Goal: Information Seeking & Learning: Learn about a topic

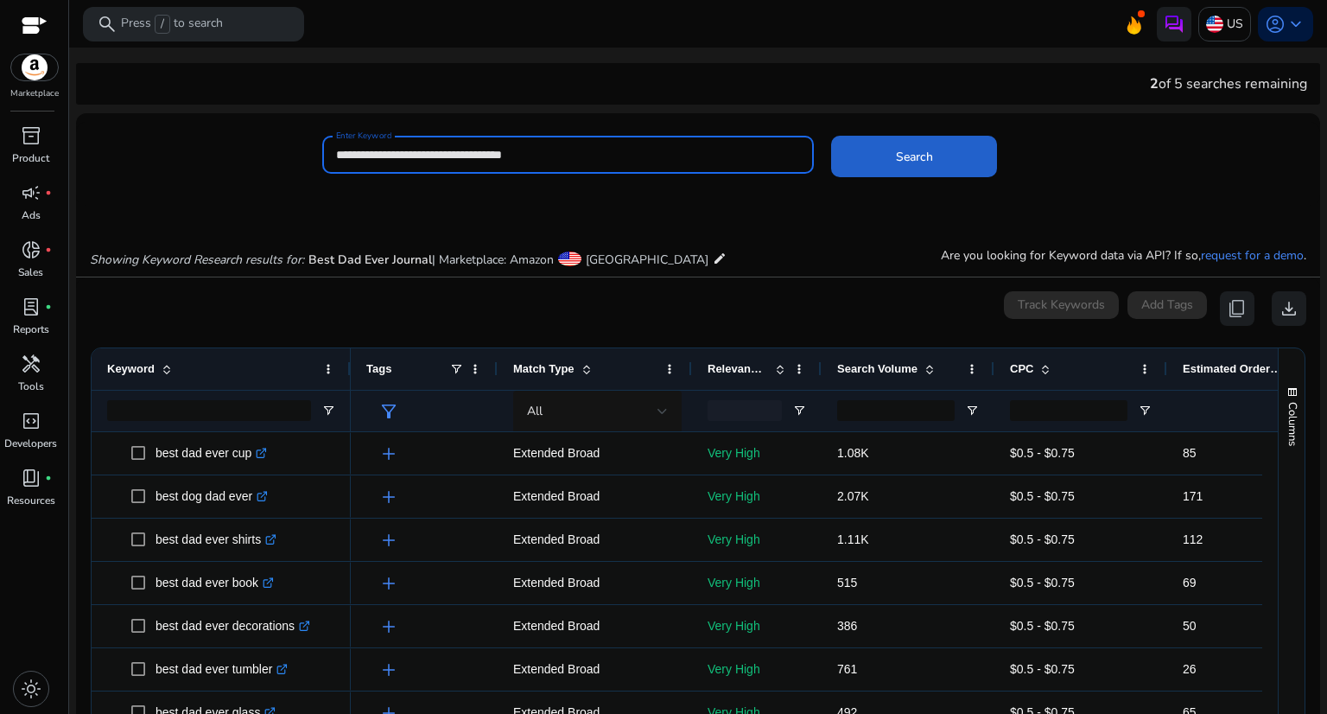
click at [887, 160] on span at bounding box center [914, 156] width 166 height 41
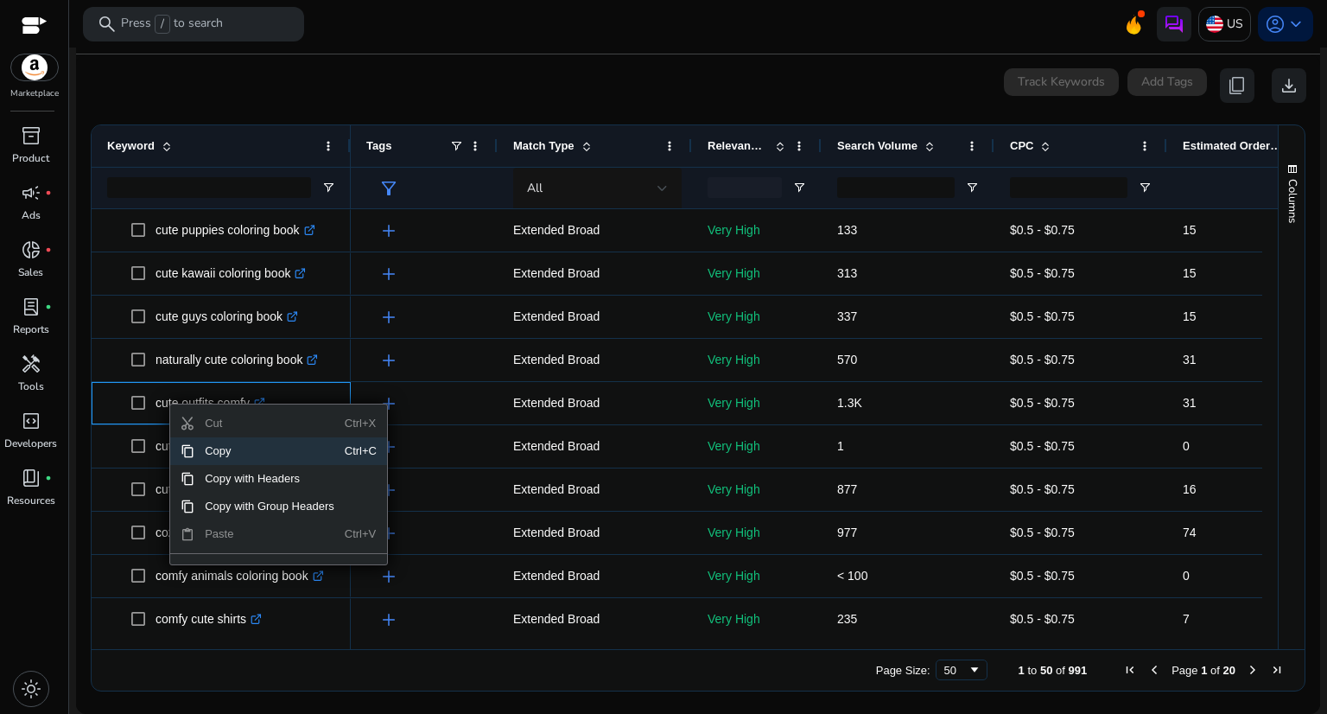
click at [233, 449] on span "Copy" at bounding box center [269, 451] width 150 height 28
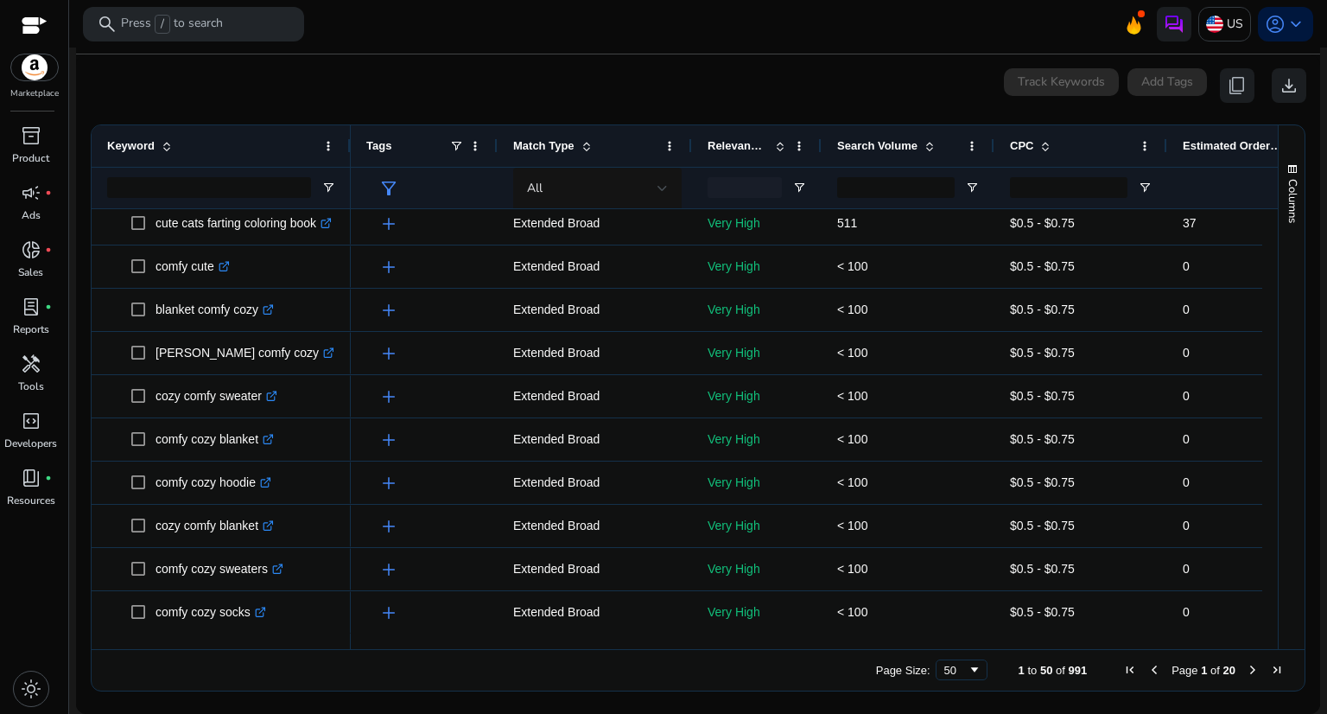
click at [1247, 671] on span "Next Page" at bounding box center [1253, 670] width 14 height 14
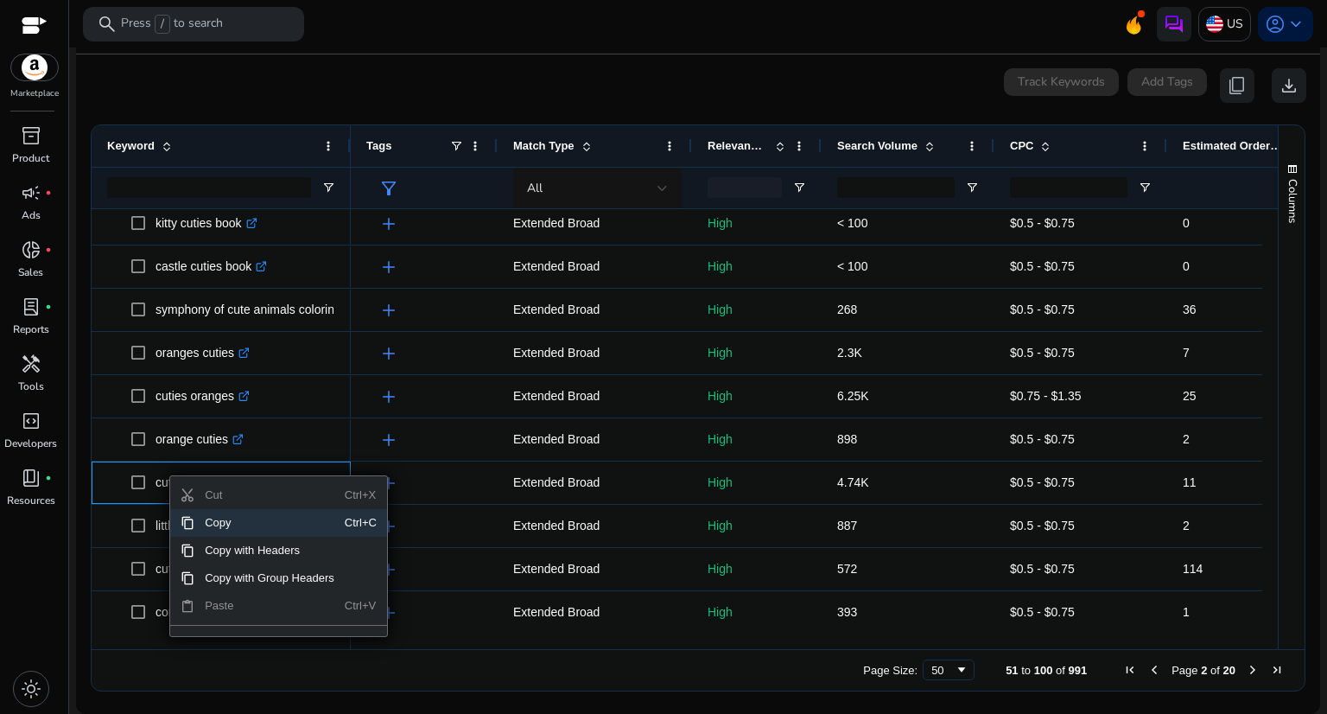
click at [210, 530] on span "Copy" at bounding box center [269, 523] width 150 height 28
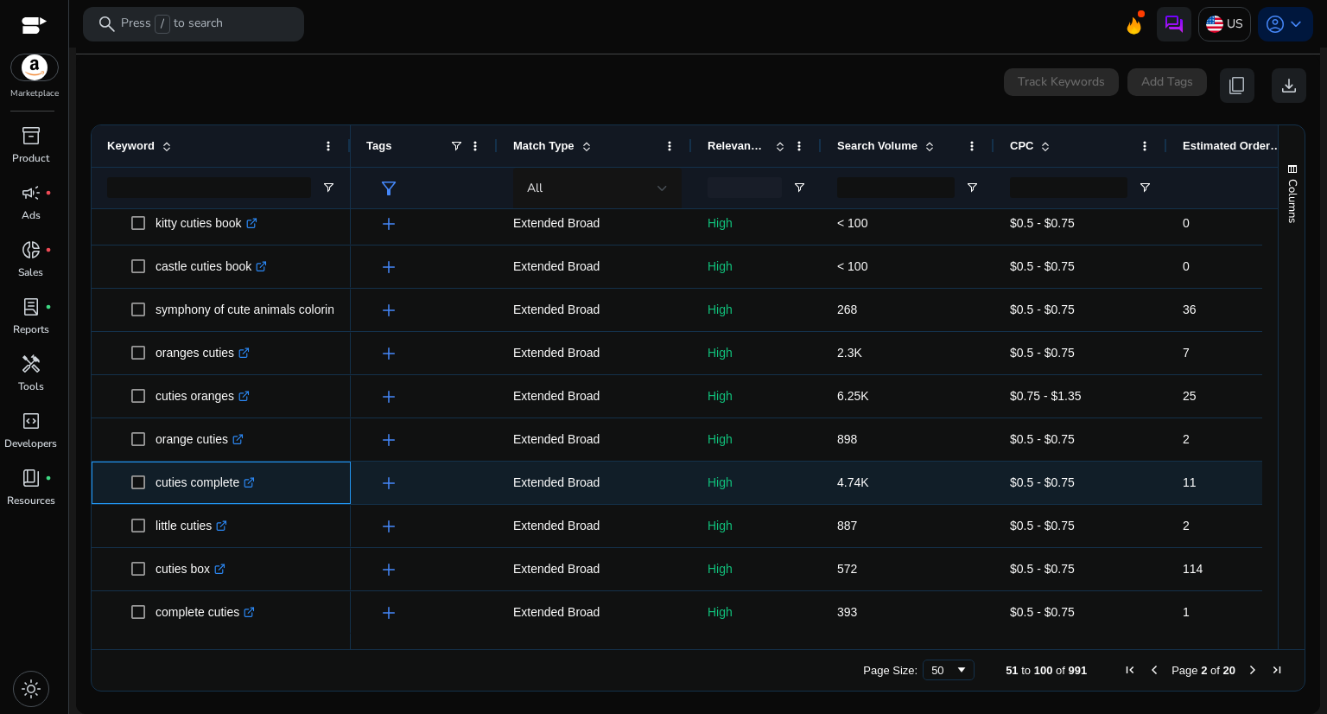
click at [254, 481] on icon at bounding box center [251, 480] width 6 height 6
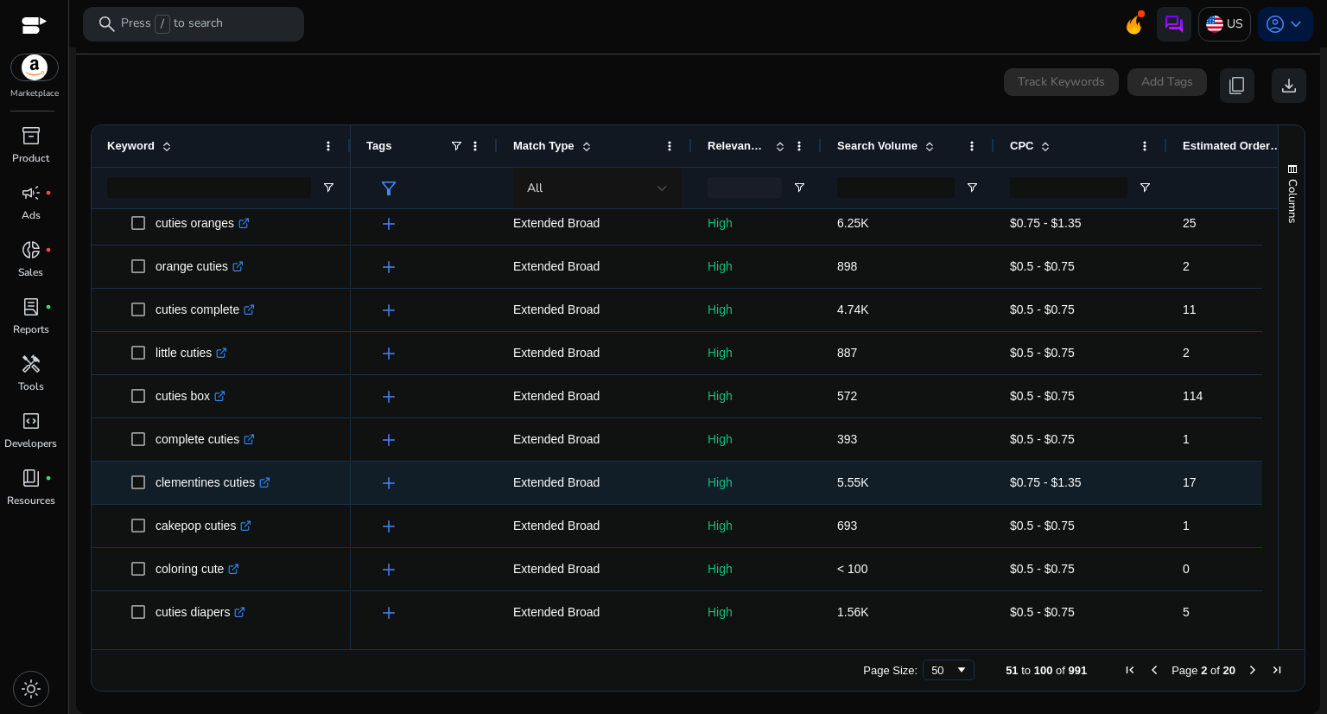
click at [262, 481] on icon at bounding box center [264, 483] width 9 height 9
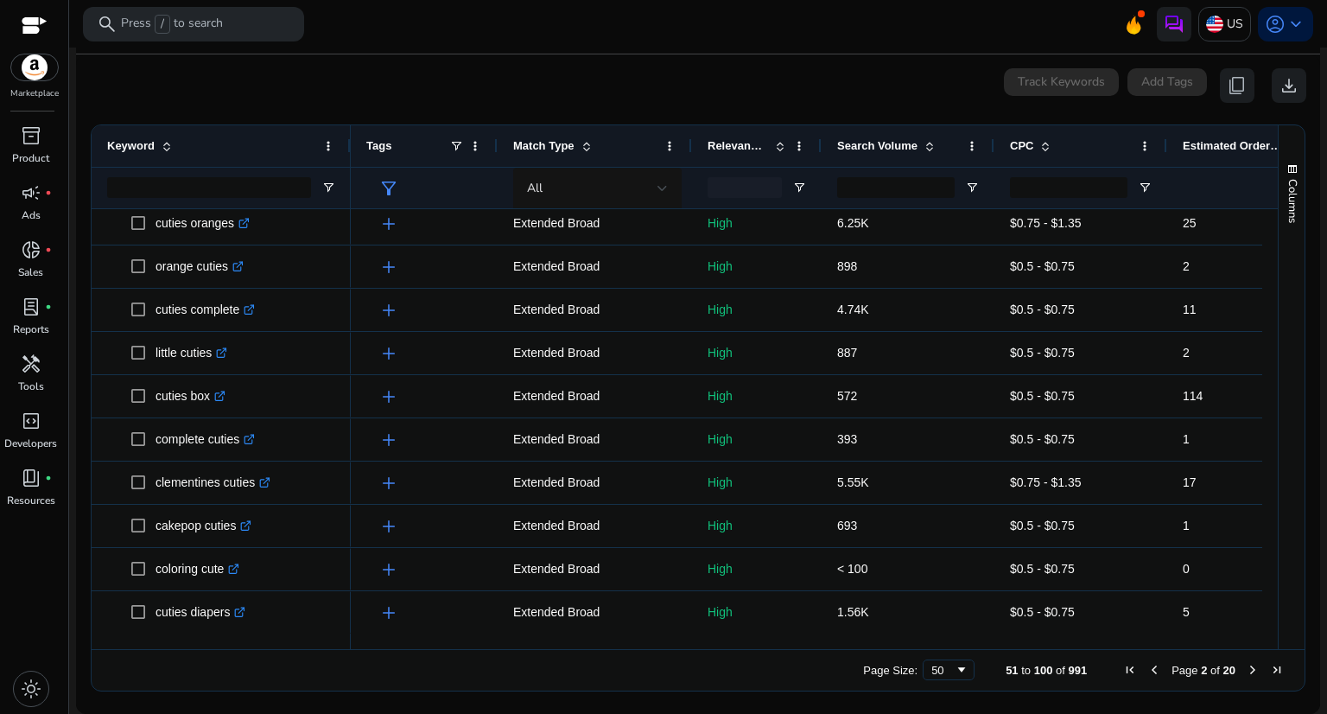
click at [1237, 674] on span "Page 2 of 20" at bounding box center [1203, 670] width 171 height 14
click at [1248, 663] on span "Next Page" at bounding box center [1253, 670] width 14 height 14
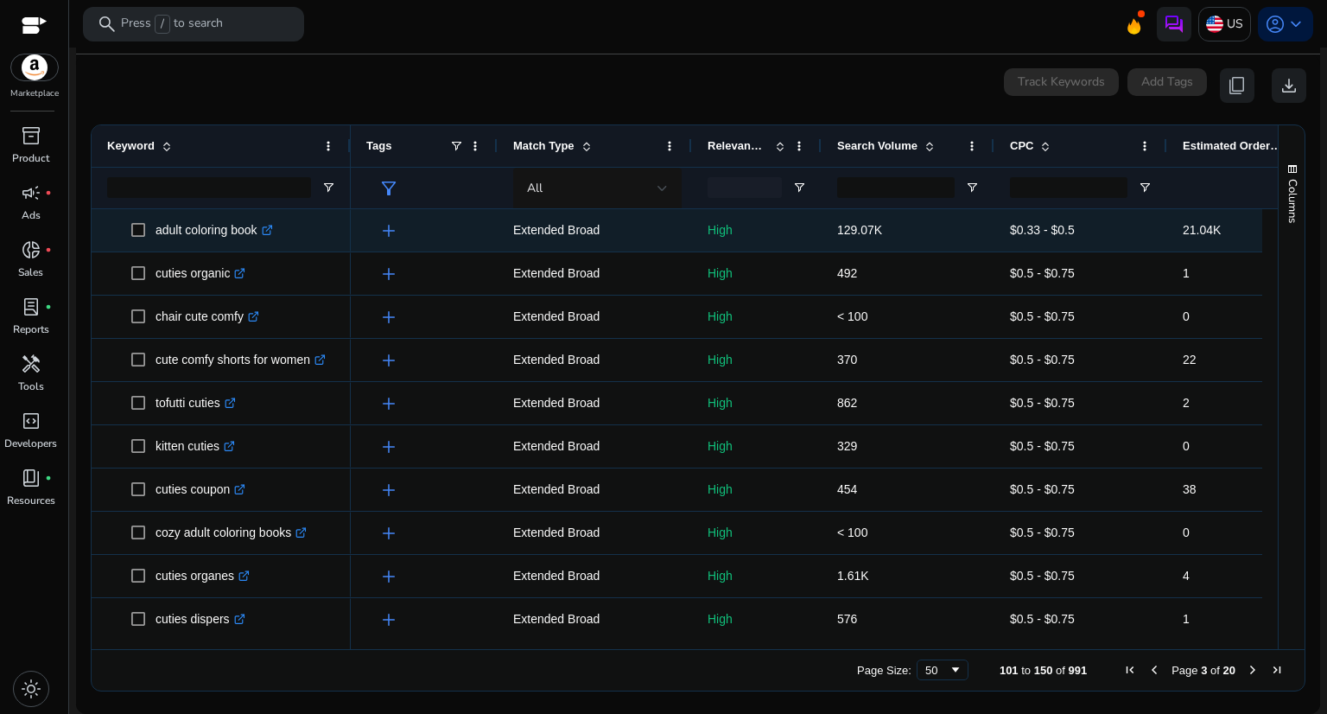
click at [270, 232] on icon ".st0{fill:#2c8af8}" at bounding box center [267, 230] width 11 height 11
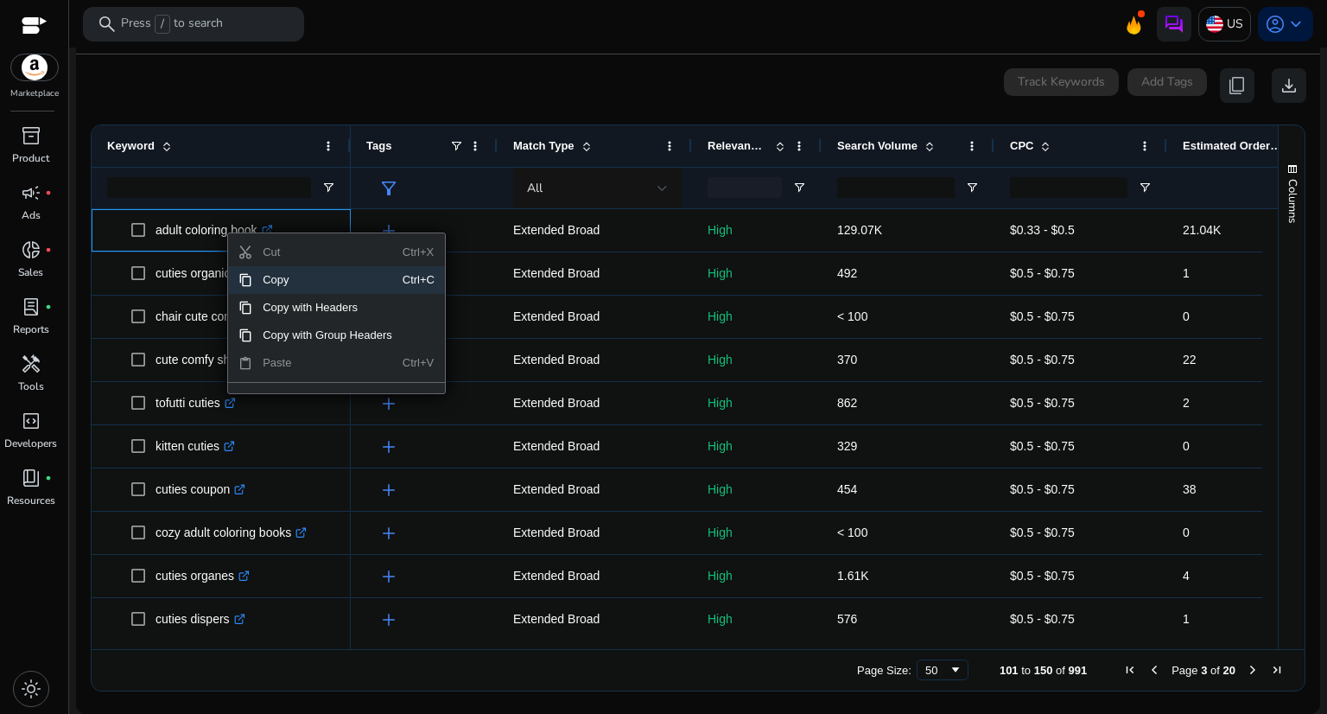
click at [301, 281] on span "Copy" at bounding box center [327, 280] width 150 height 28
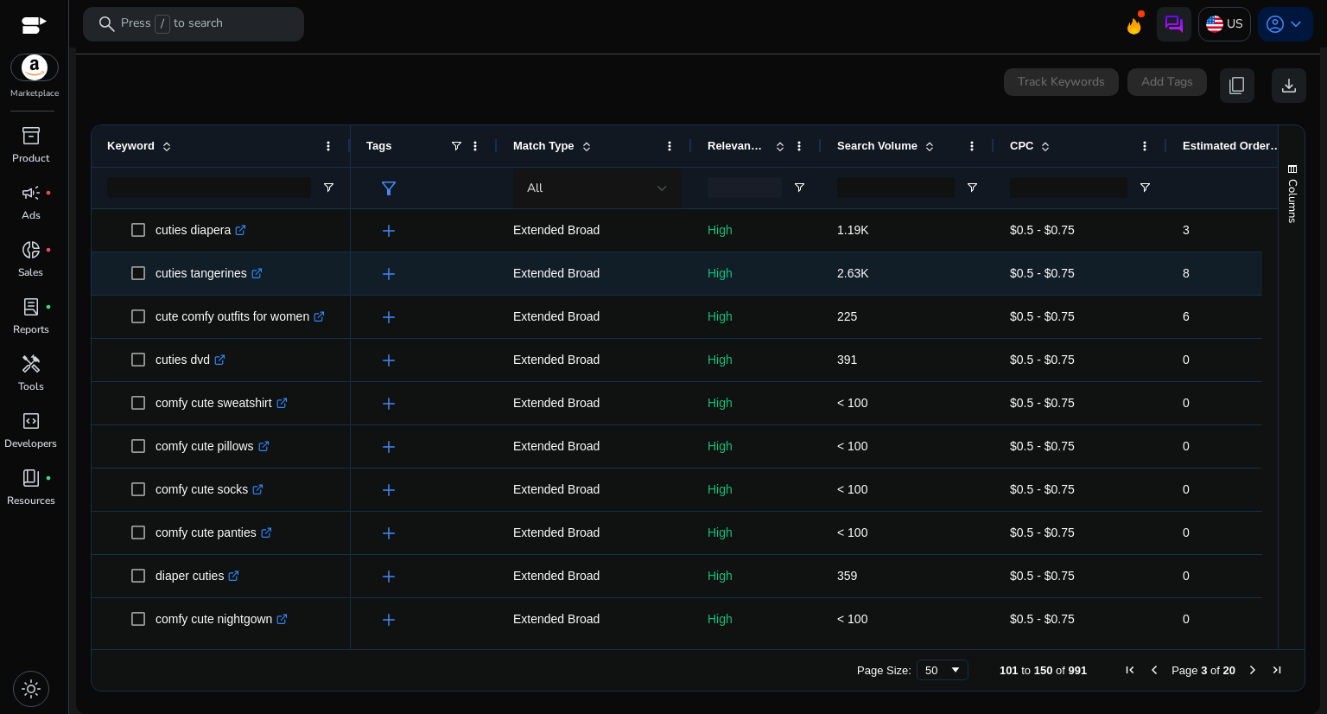
click at [258, 274] on icon at bounding box center [258, 271] width 6 height 6
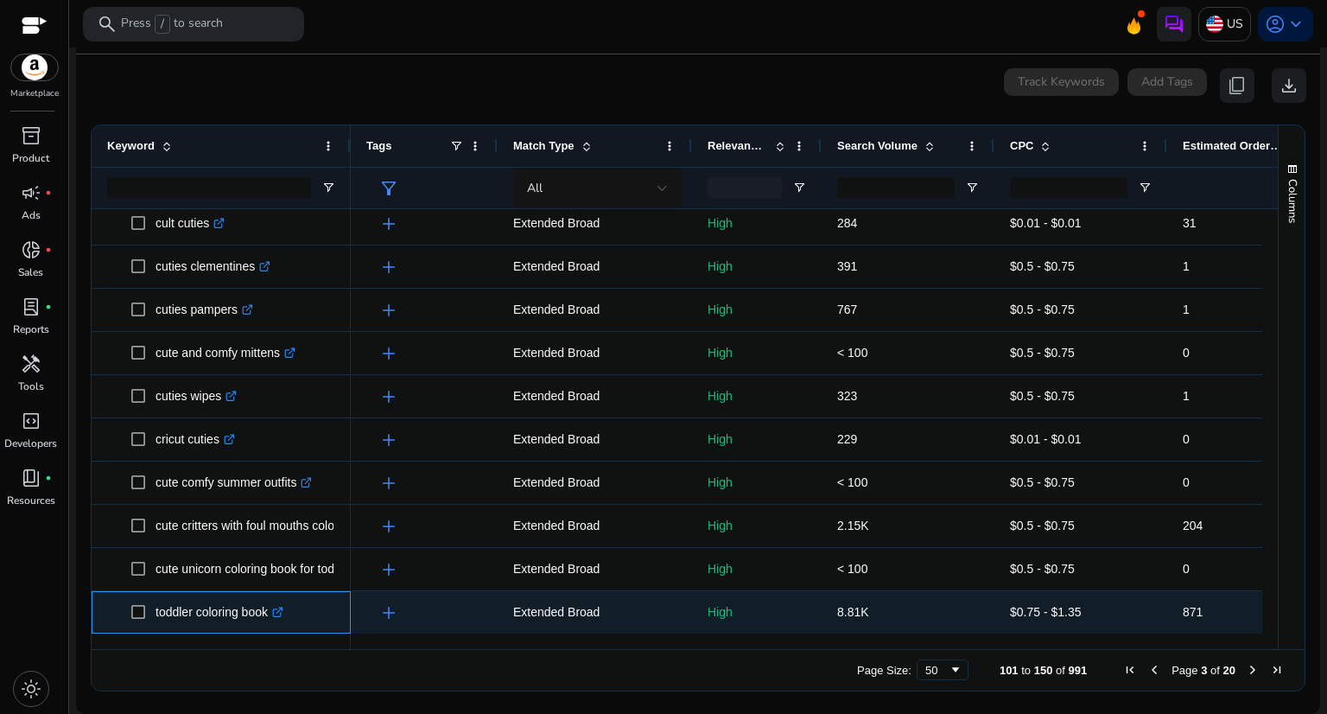
click at [283, 609] on icon ".st0{fill:#2c8af8}" at bounding box center [277, 612] width 11 height 11
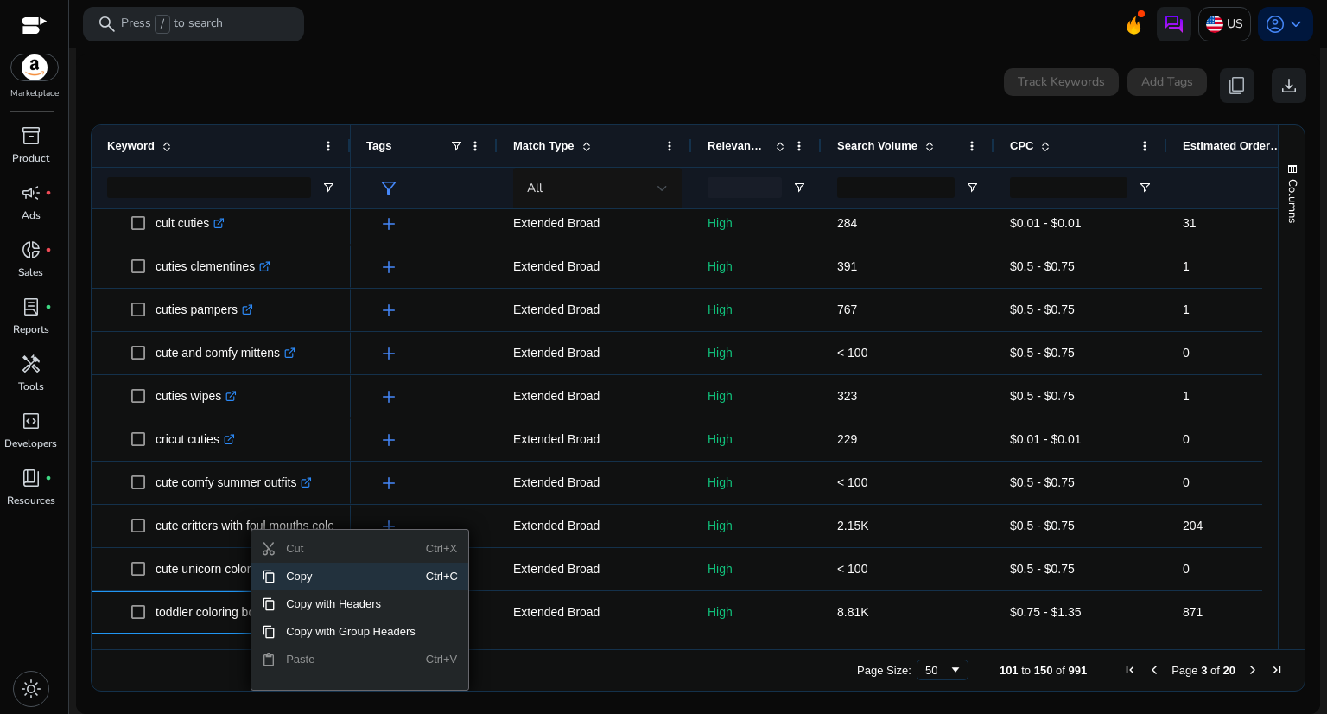
click at [278, 579] on span "Copy" at bounding box center [351, 577] width 150 height 28
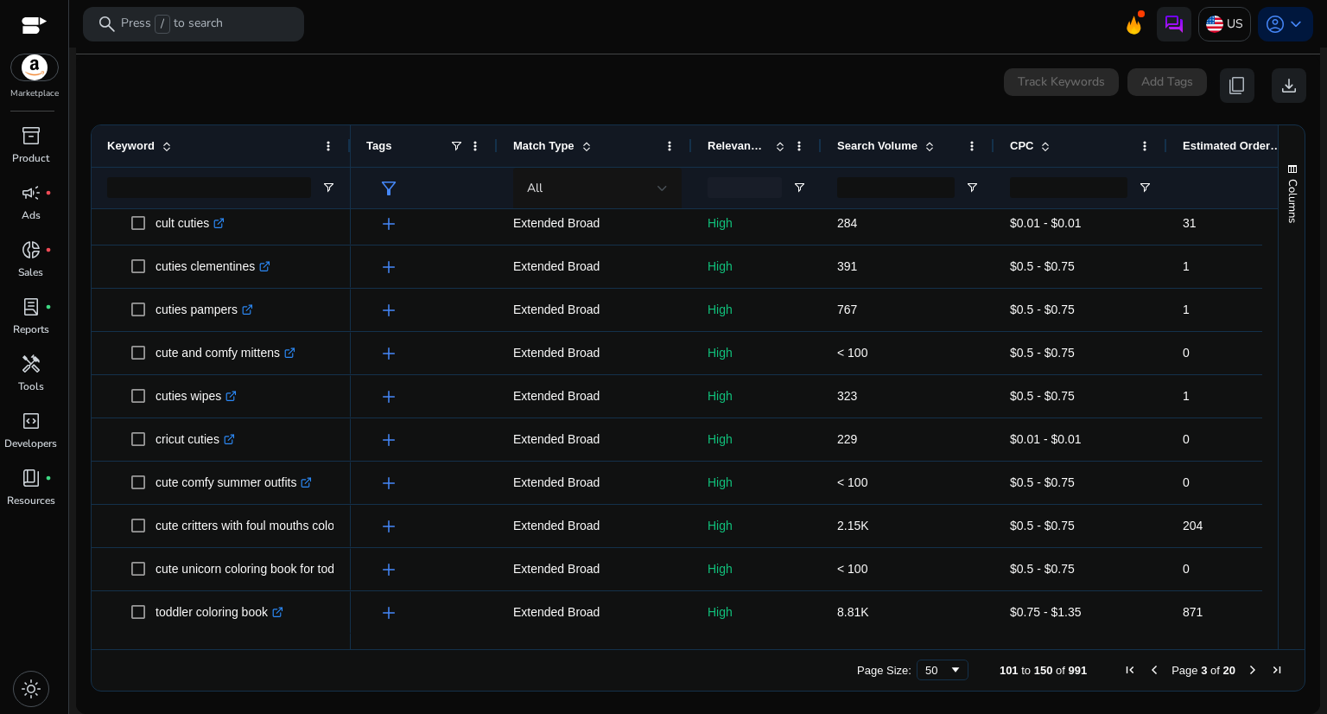
click at [1251, 670] on span "Next Page" at bounding box center [1253, 670] width 14 height 14
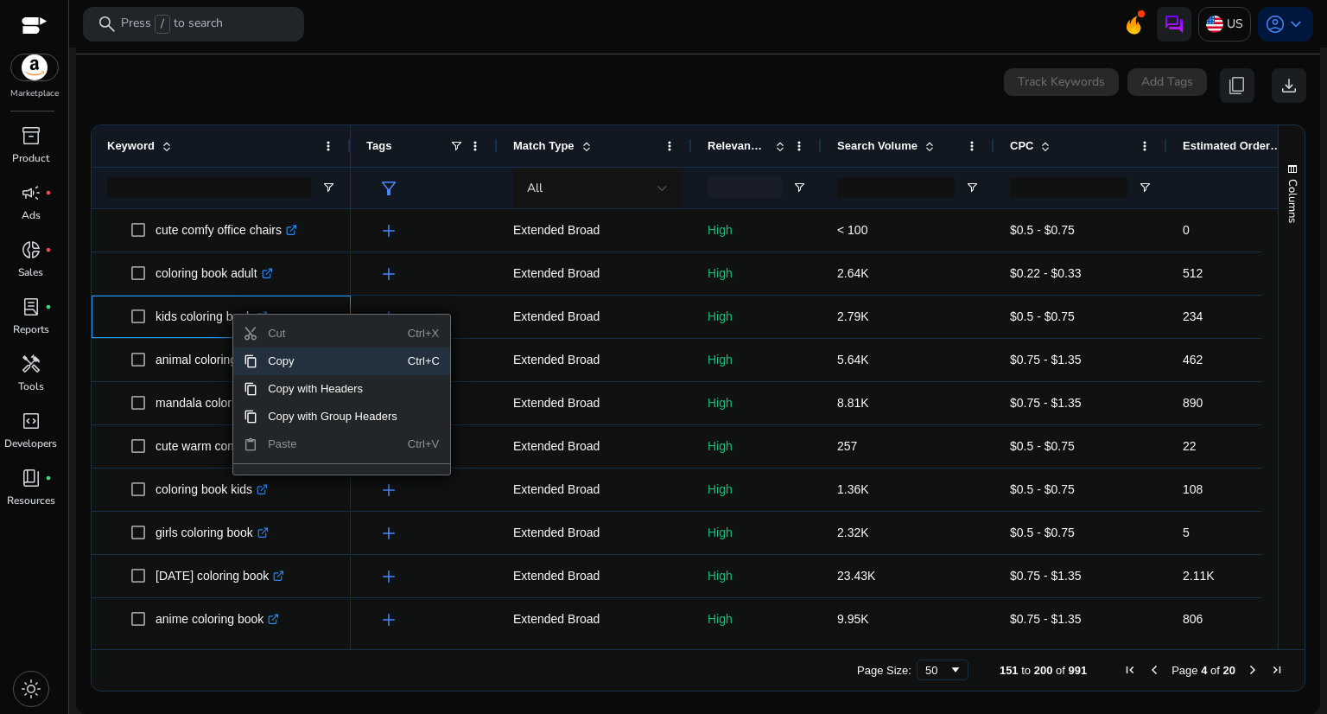
click at [283, 362] on span "Copy" at bounding box center [333, 361] width 150 height 28
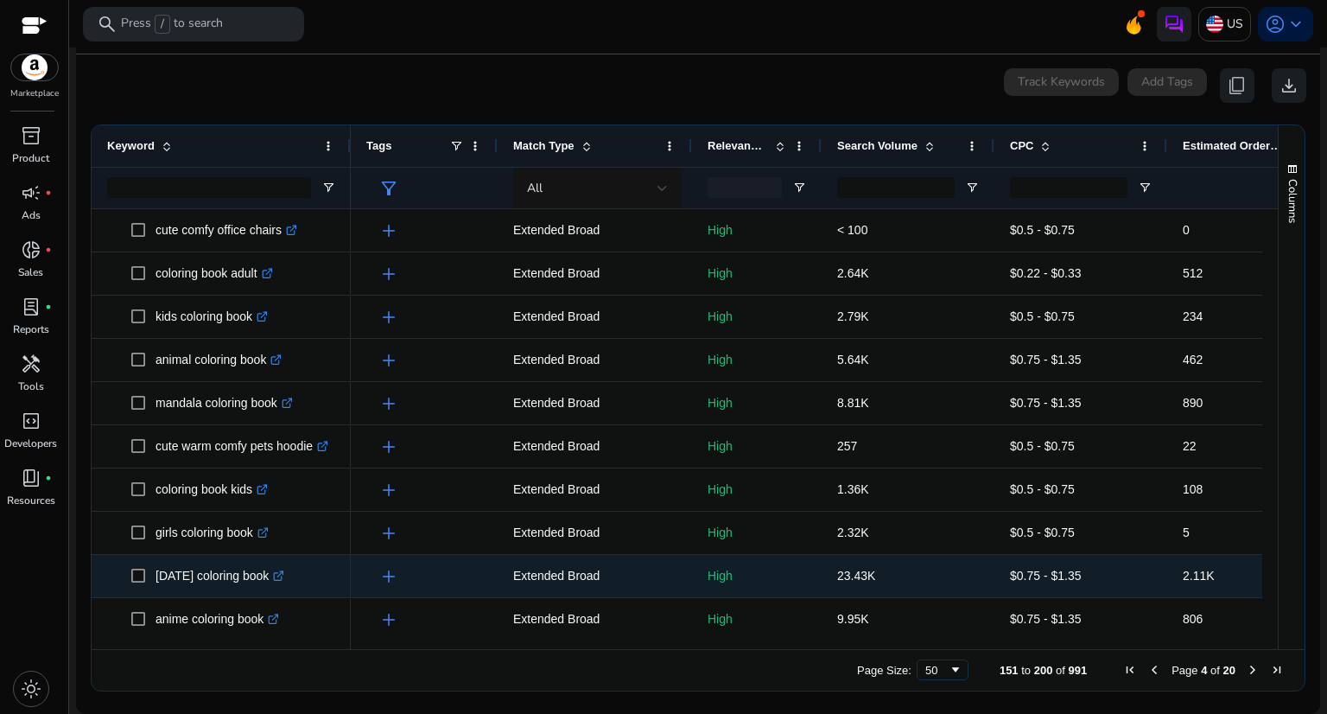
click at [277, 574] on icon ".st0{fill:#2c8af8}" at bounding box center [278, 575] width 11 height 11
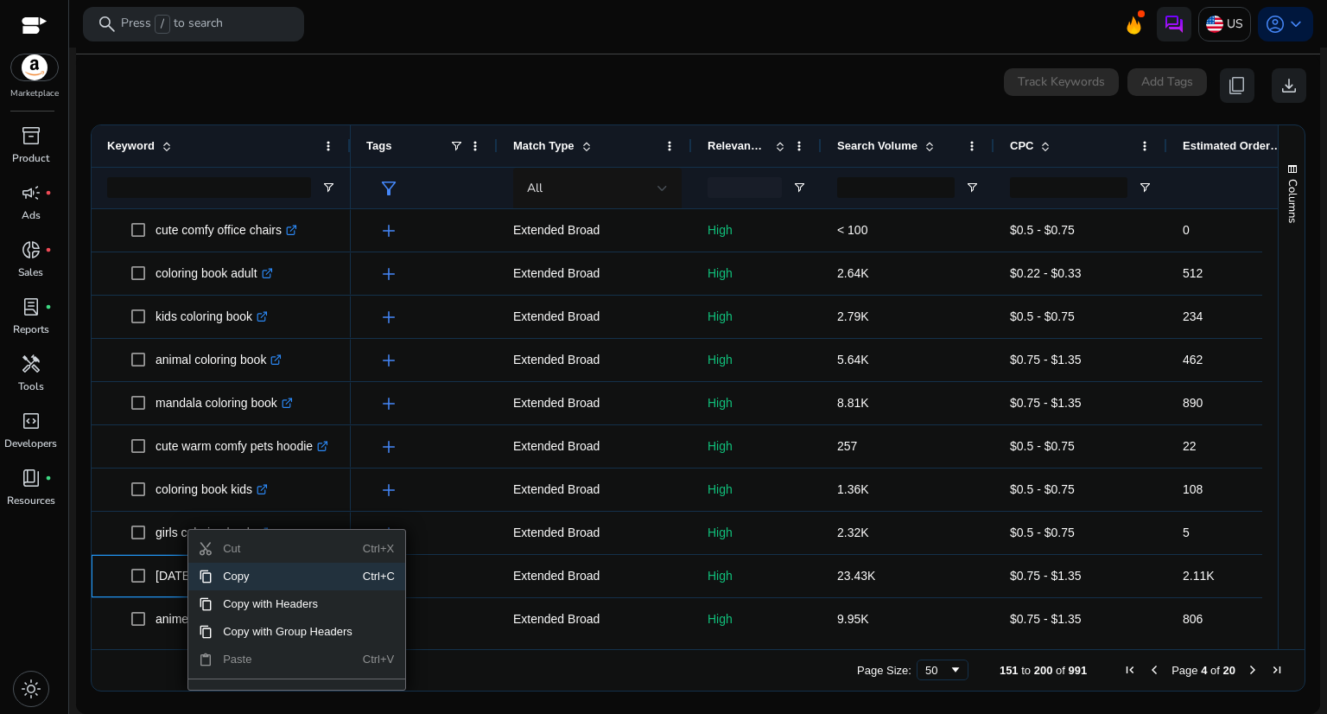
click at [229, 577] on span "Copy" at bounding box center [288, 577] width 150 height 28
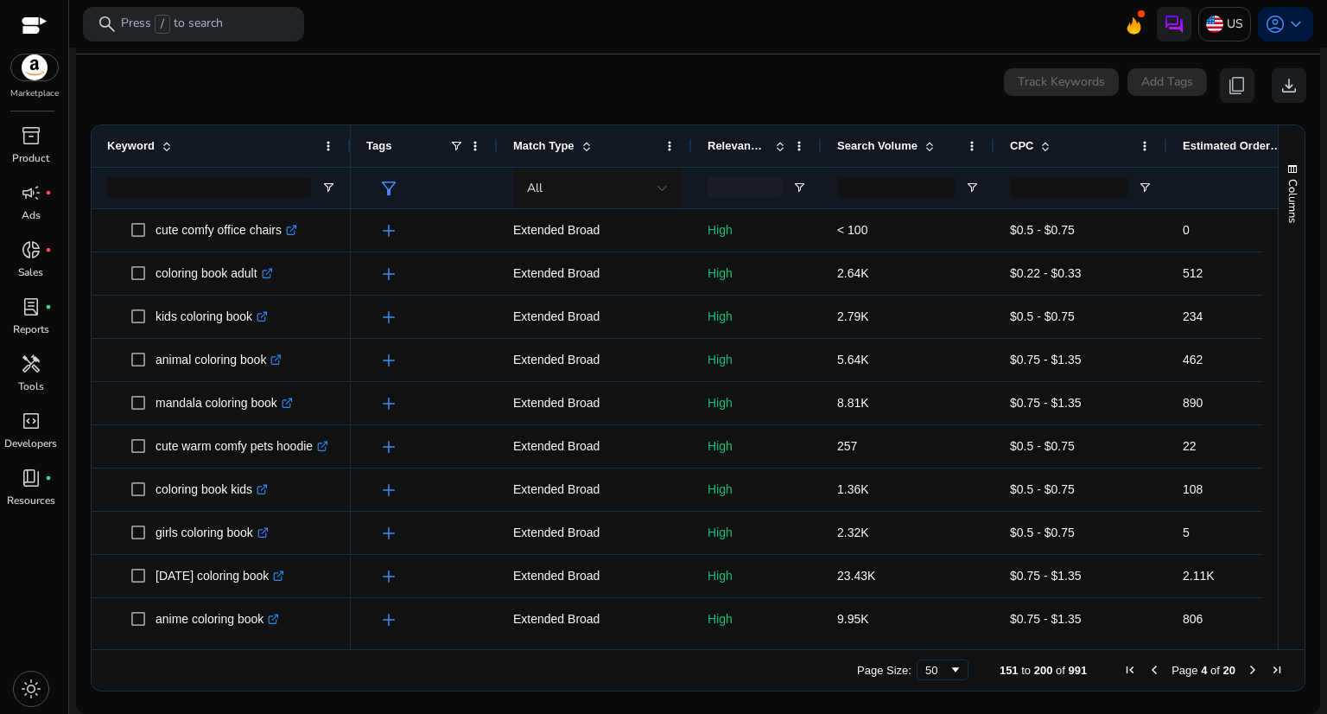
click at [1248, 669] on span "Next Page" at bounding box center [1253, 670] width 14 height 14
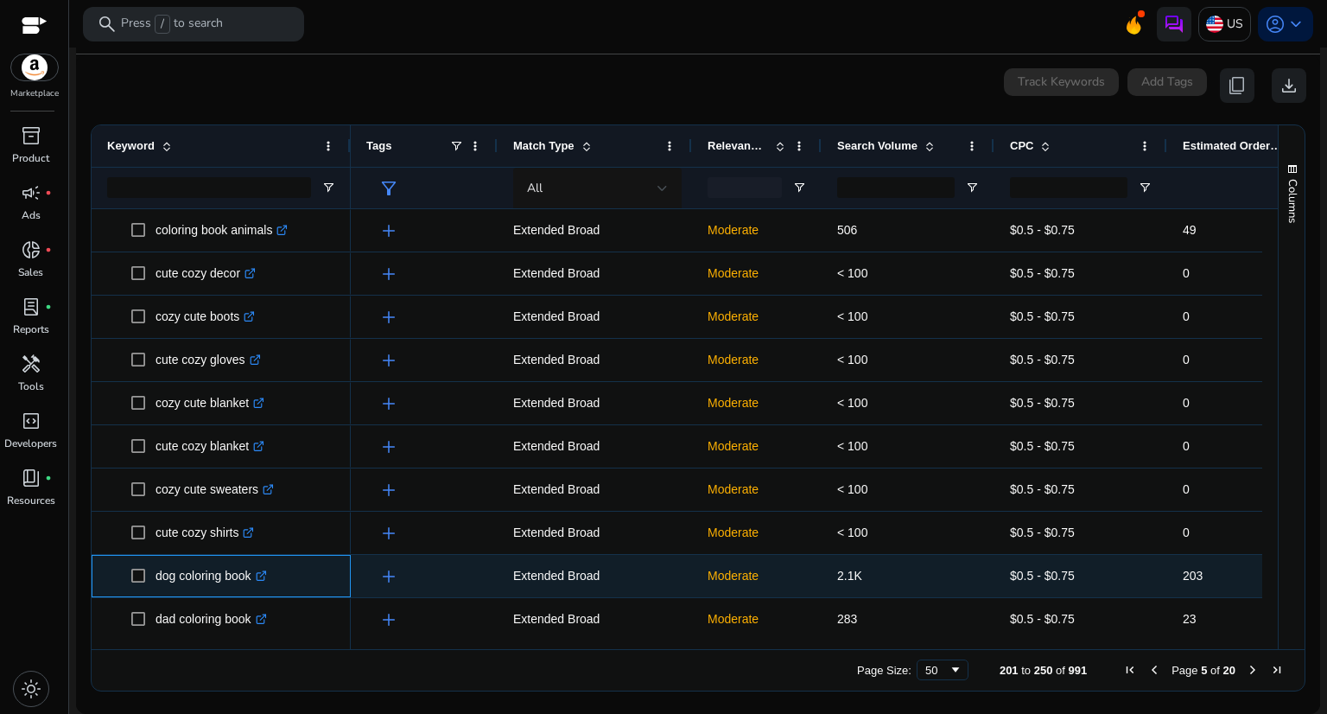
click at [264, 579] on icon ".st0{fill:#2c8af8}" at bounding box center [261, 575] width 11 height 11
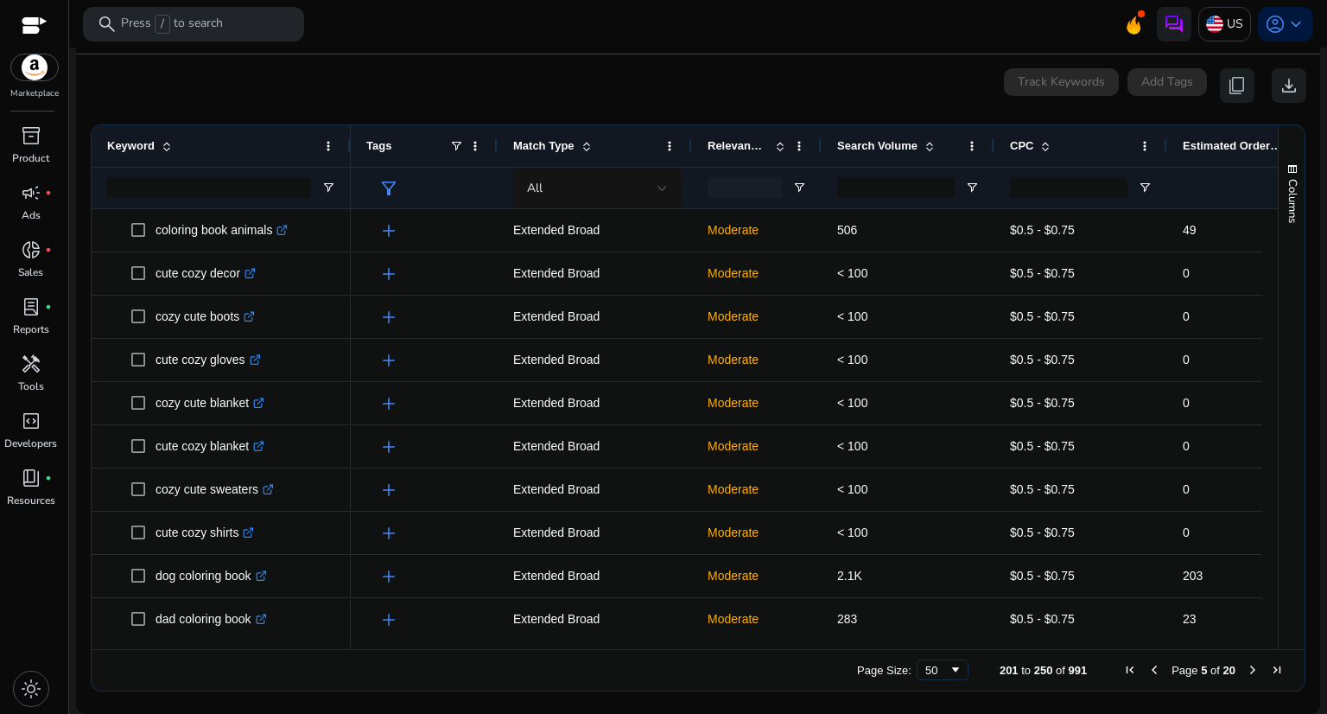
click at [1252, 668] on span "Next Page" at bounding box center [1253, 670] width 14 height 14
click at [1246, 668] on span "Next Page" at bounding box center [1253, 670] width 14 height 14
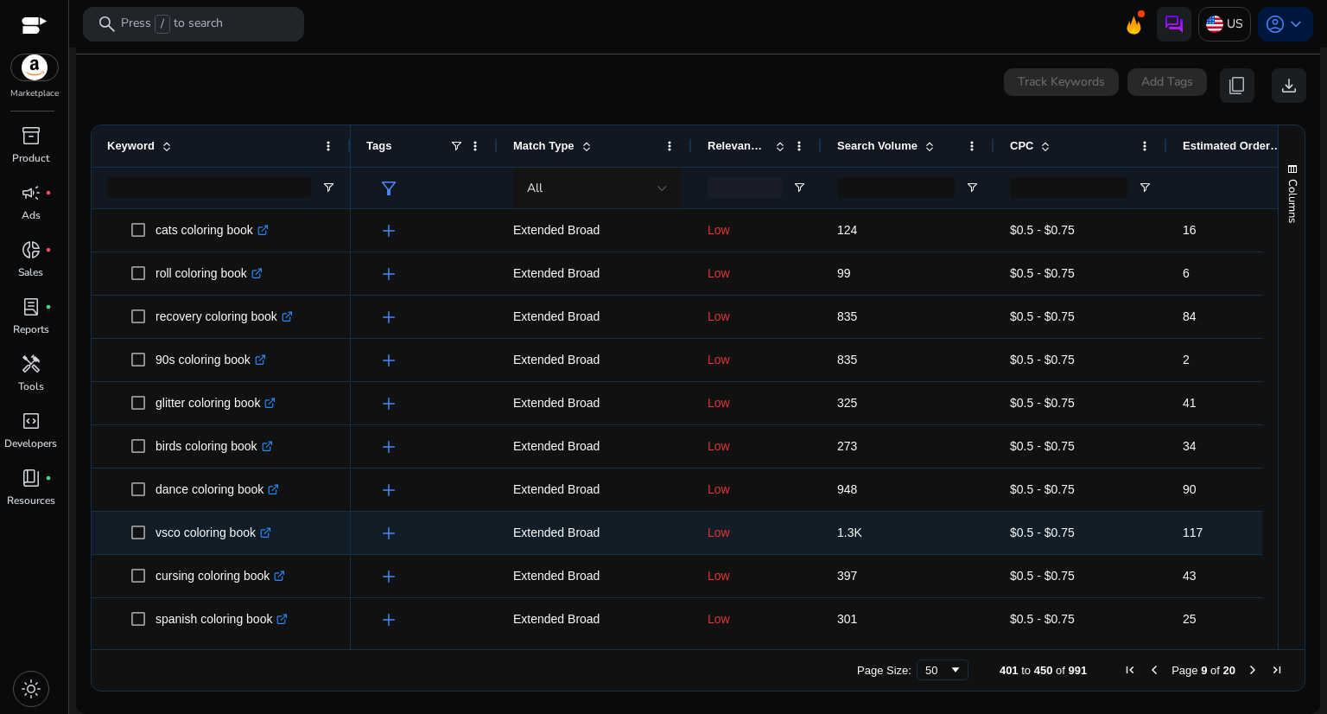
click at [263, 533] on link ".st0{fill:#2c8af8}" at bounding box center [264, 532] width 16 height 14
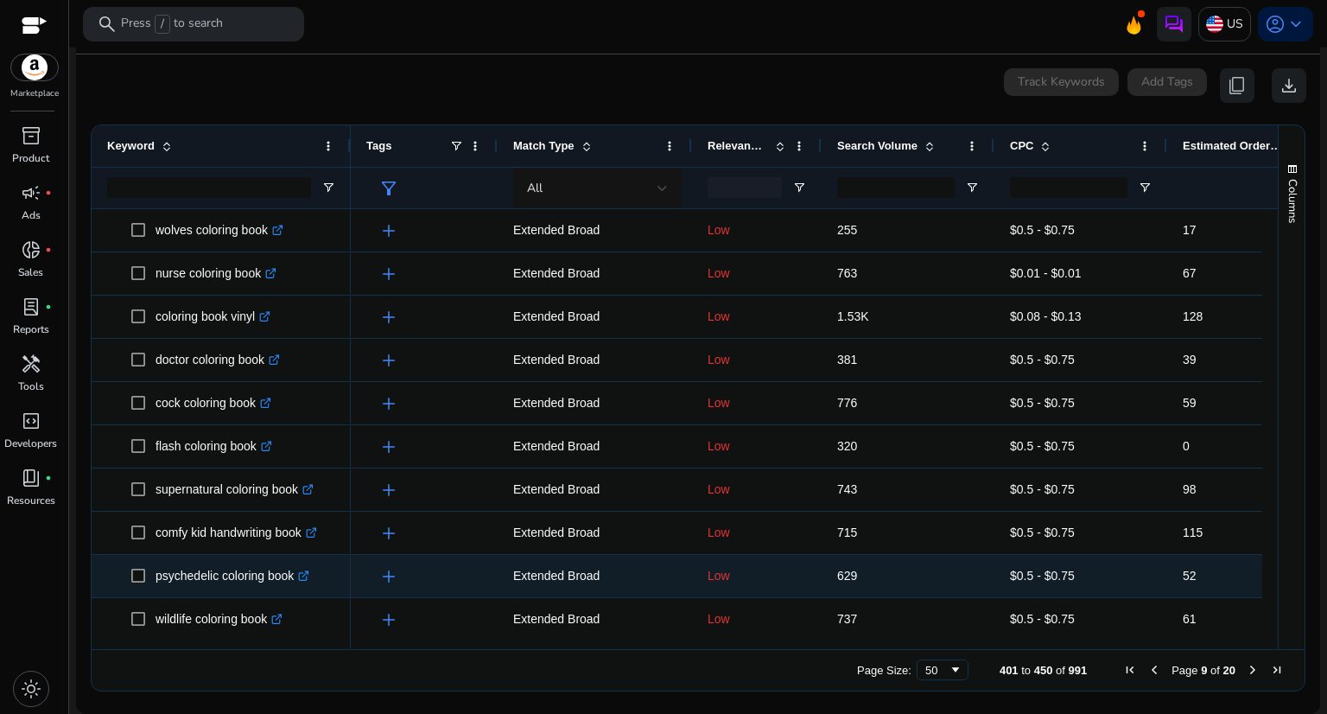
scroll to position [1210, 0]
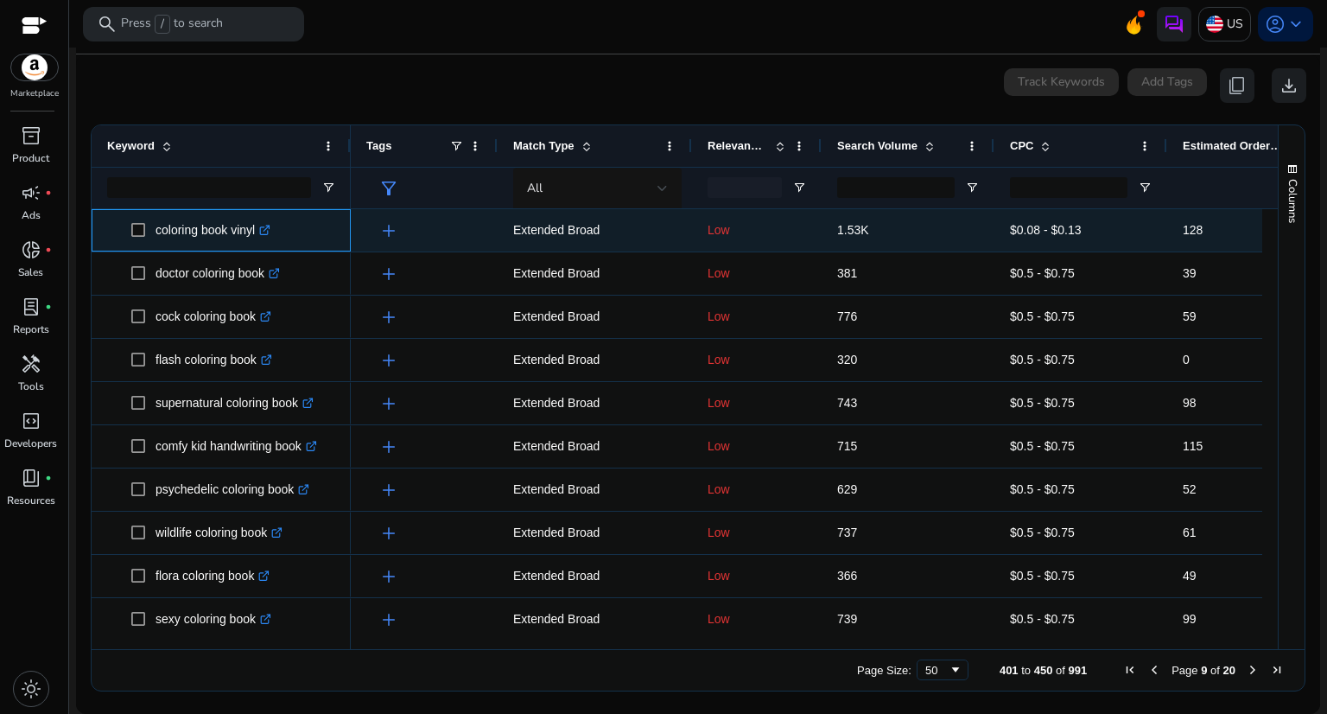
click at [263, 227] on link ".st0{fill:#2c8af8}" at bounding box center [263, 230] width 16 height 14
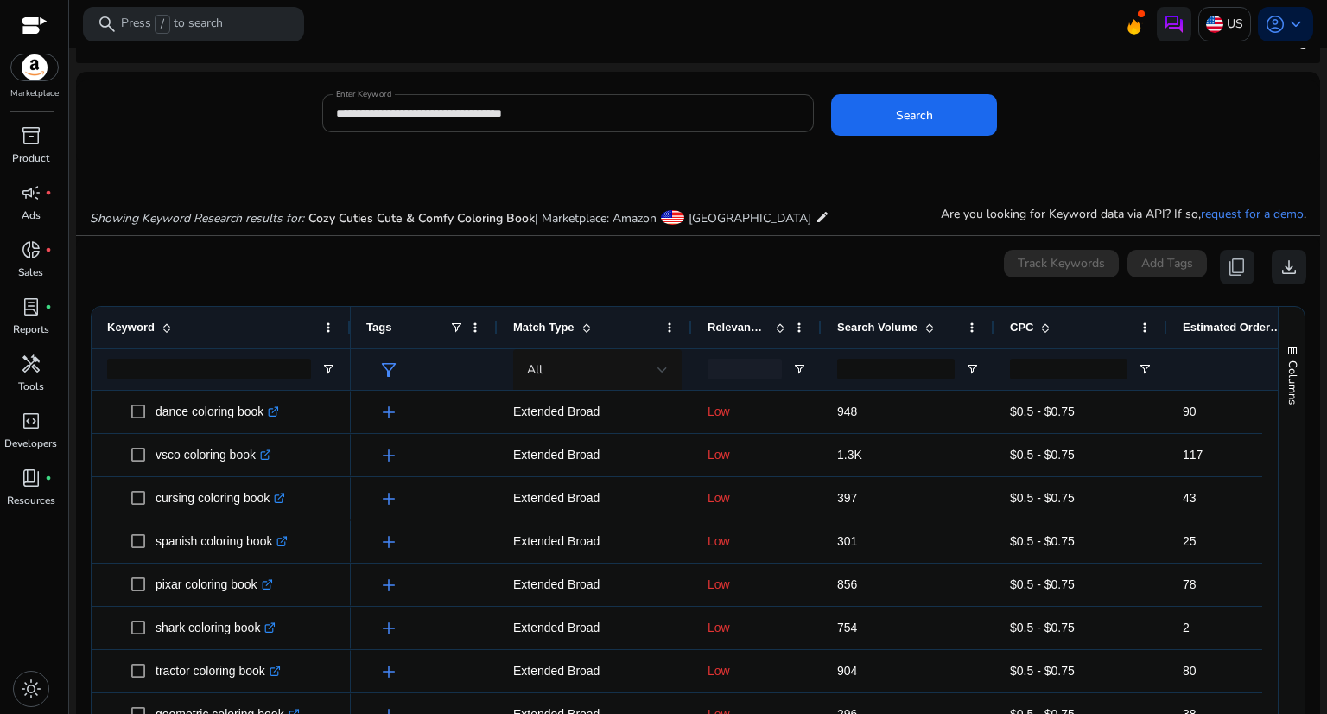
scroll to position [0, 0]
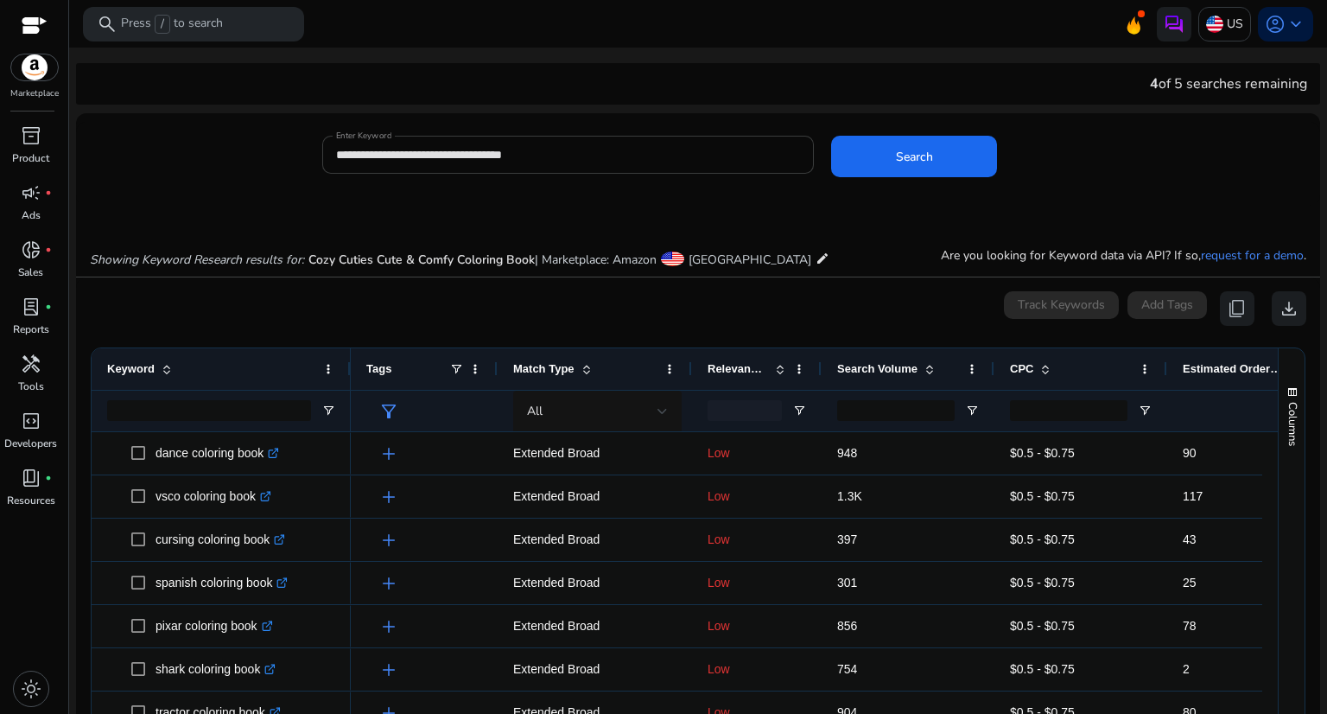
click at [586, 152] on input "**********" at bounding box center [568, 154] width 465 height 19
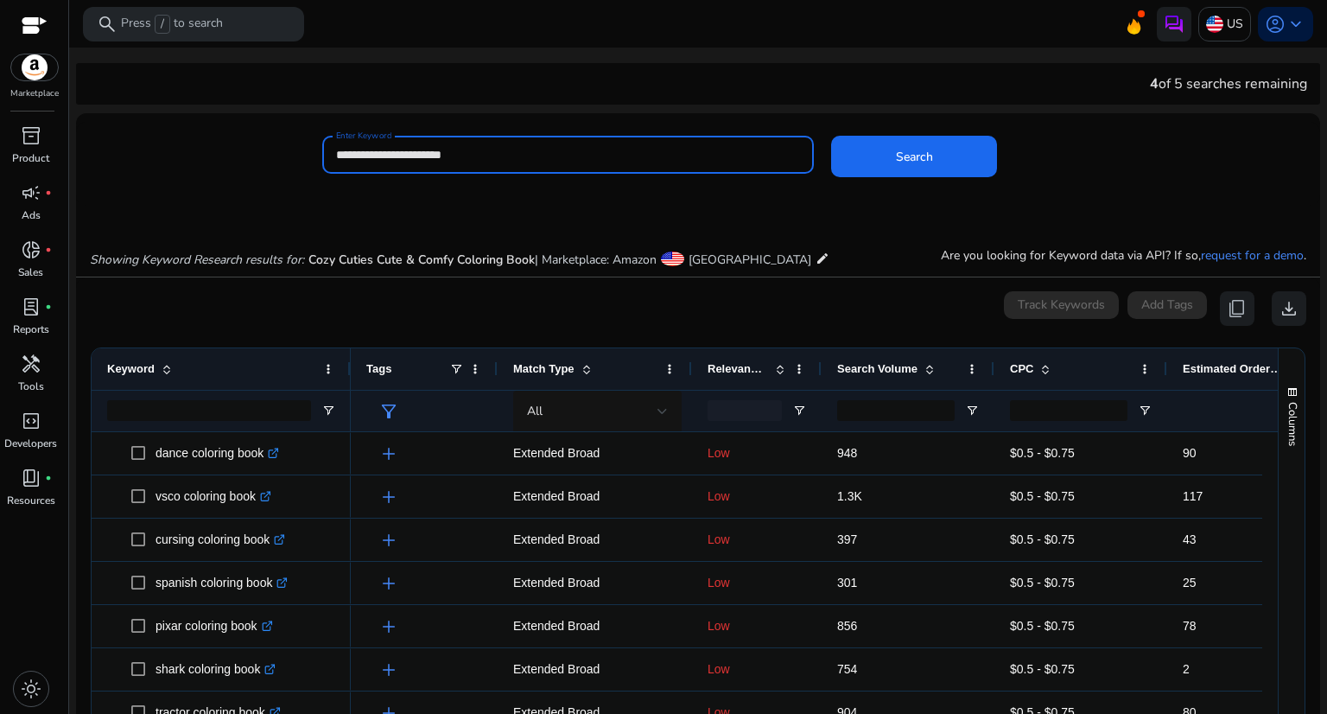
click at [831, 136] on button "Search" at bounding box center [914, 156] width 166 height 41
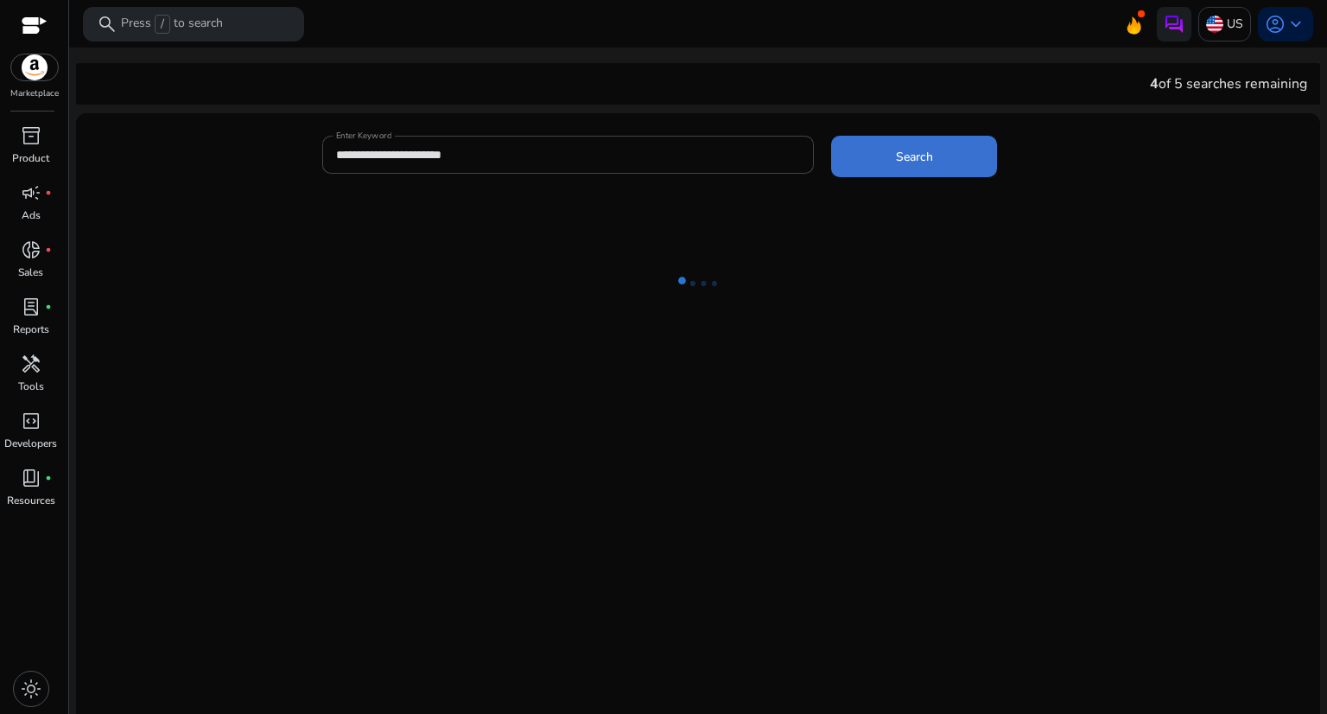
click at [878, 160] on span at bounding box center [914, 156] width 166 height 41
click at [559, 166] on div "**********" at bounding box center [568, 155] width 465 height 38
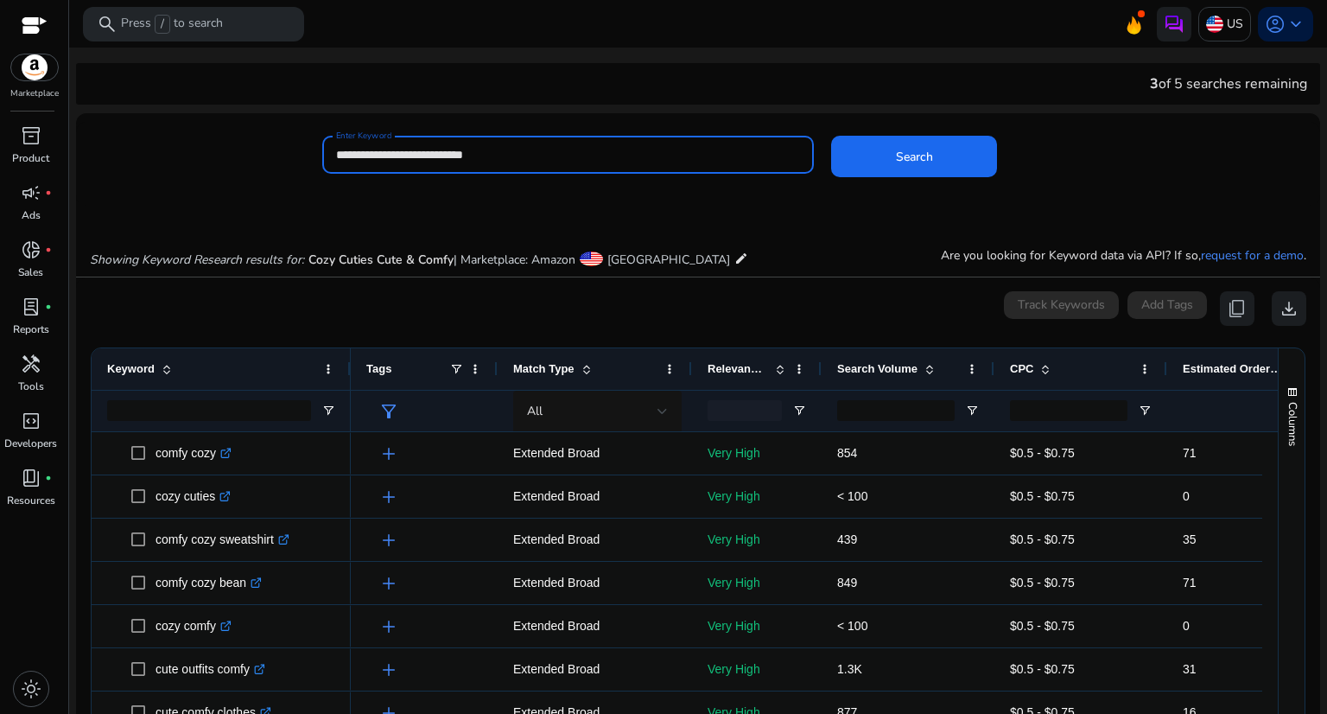
type input "**********"
click at [831, 136] on button "Search" at bounding box center [914, 156] width 166 height 41
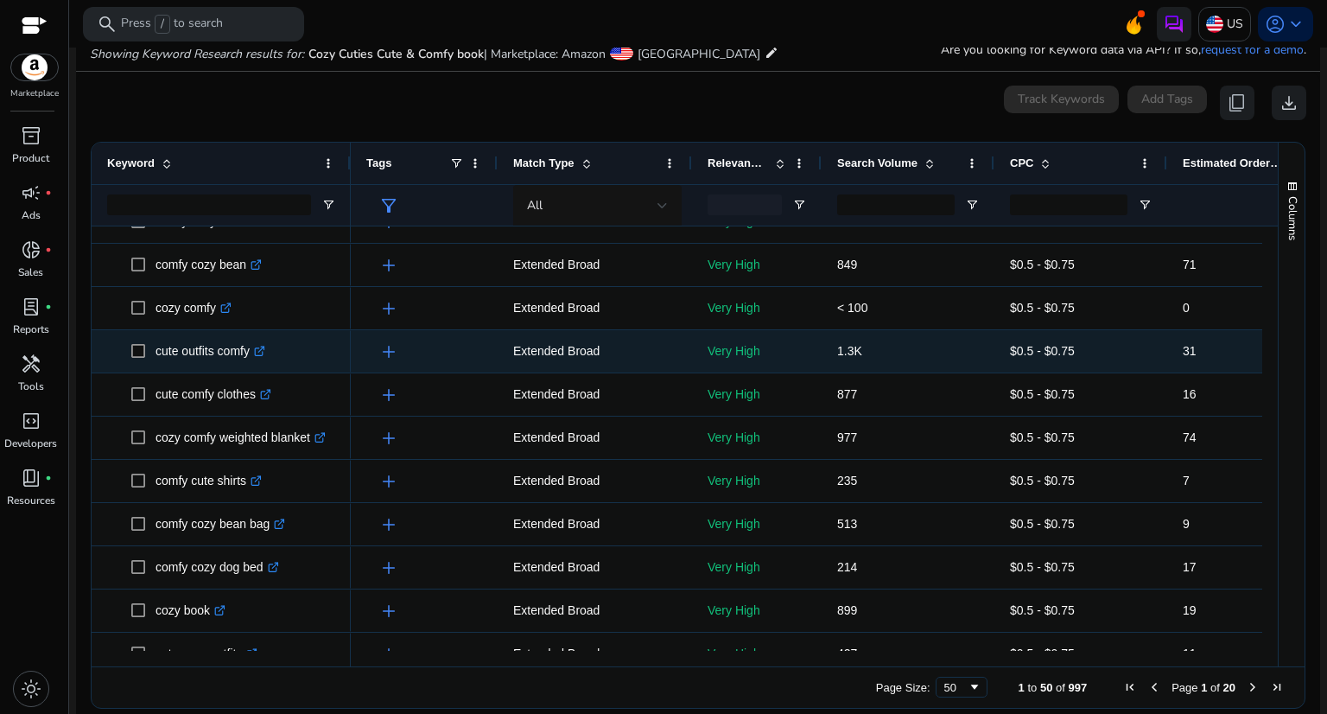
scroll to position [173, 0]
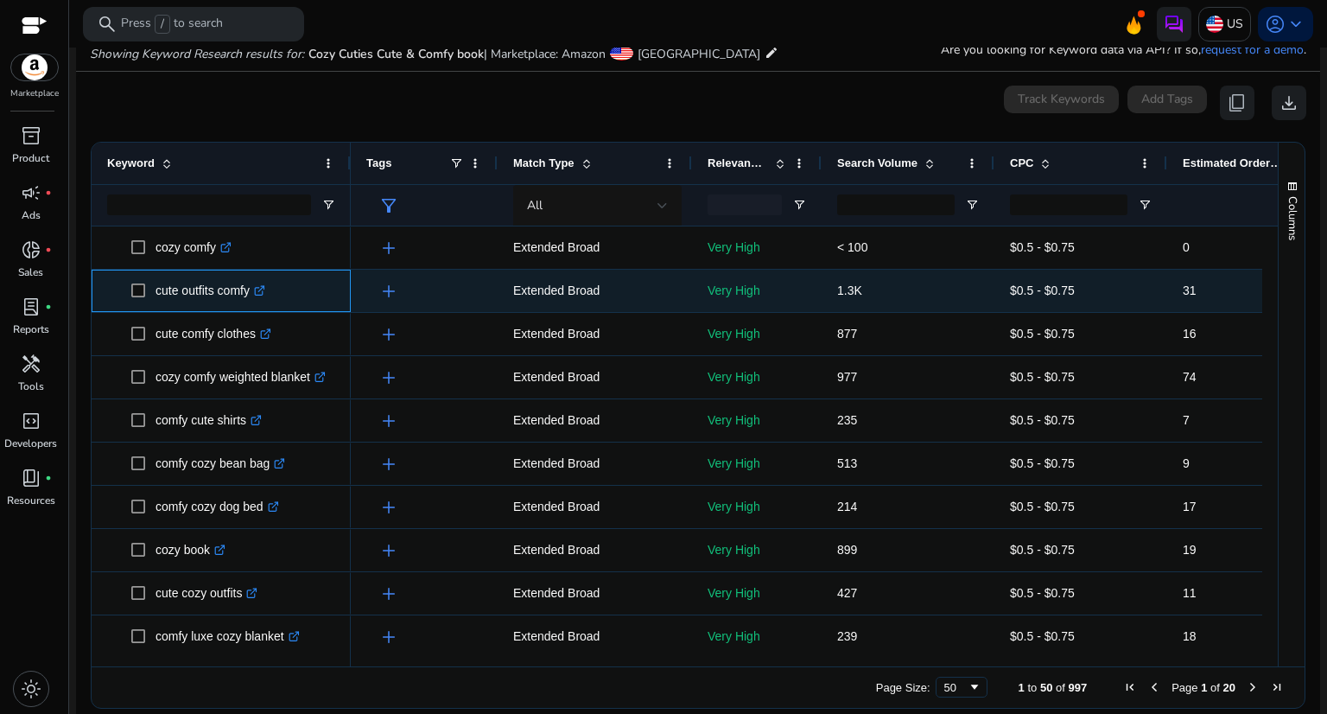
click at [264, 286] on icon ".st0{fill:#2c8af8}" at bounding box center [259, 290] width 11 height 11
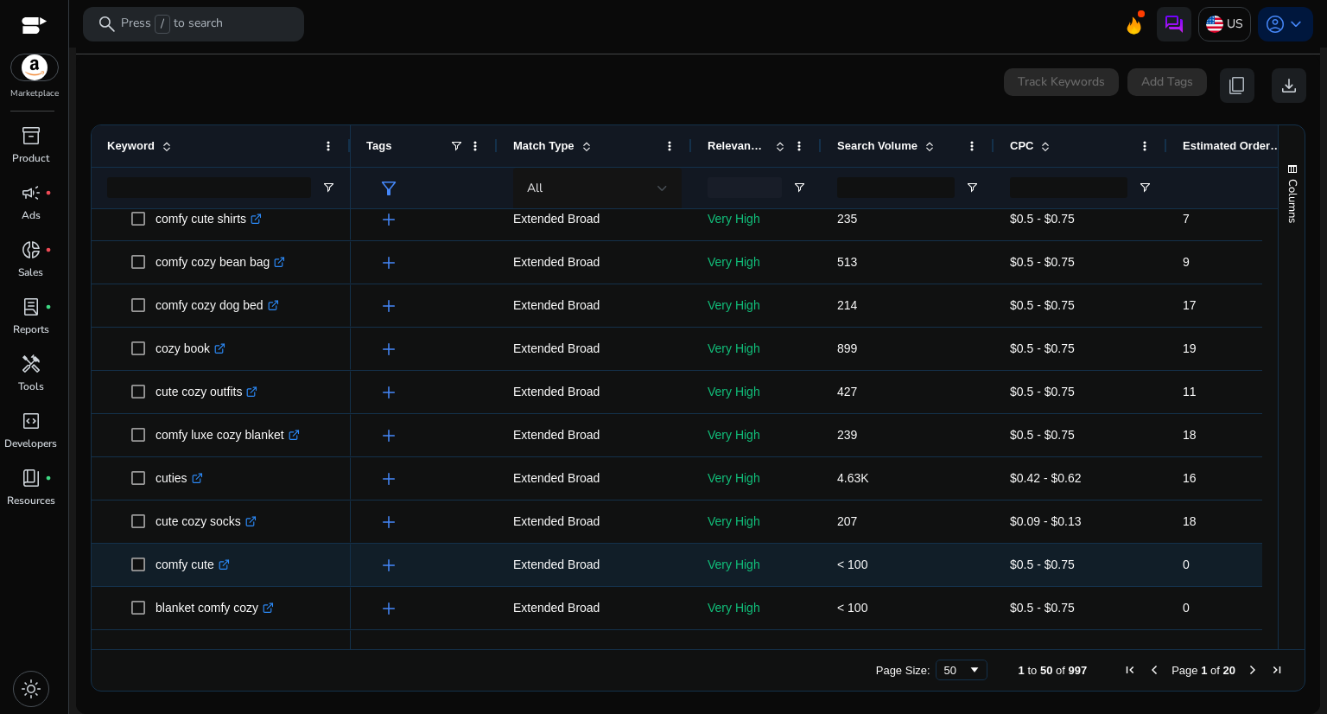
scroll to position [518, 0]
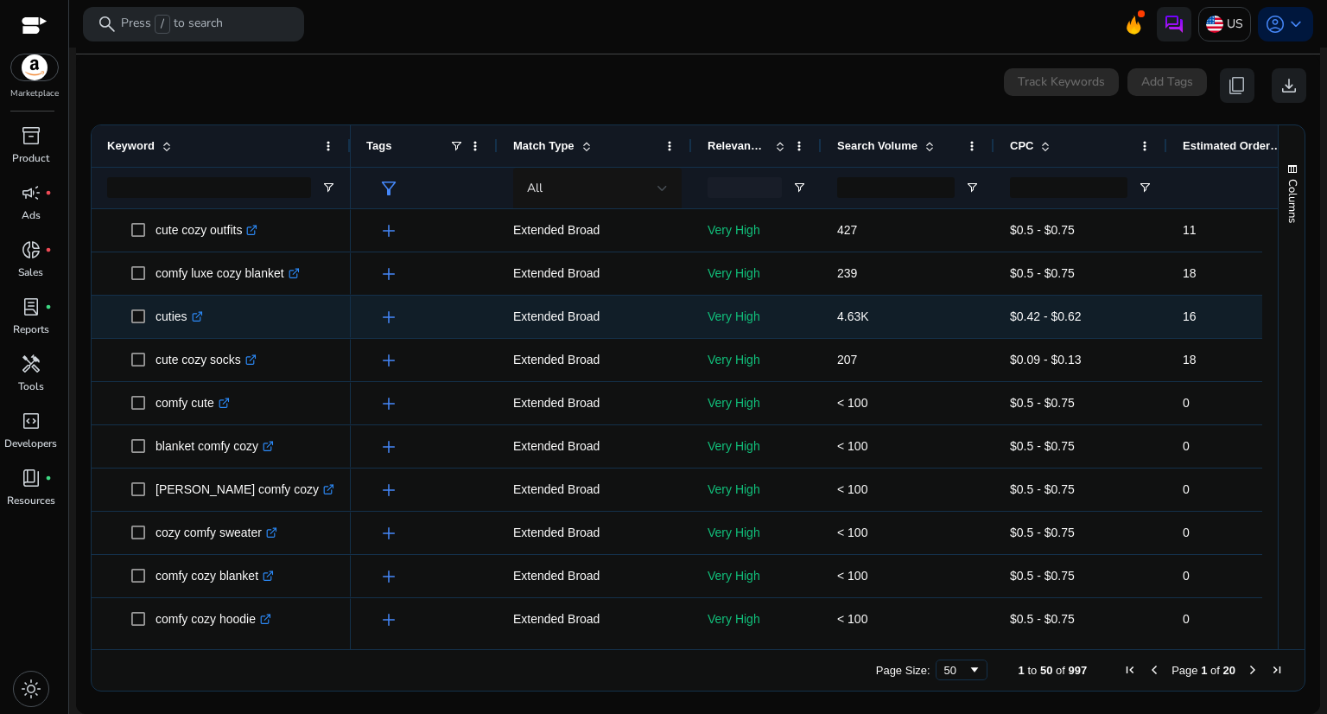
click at [200, 315] on icon at bounding box center [198, 314] width 6 height 6
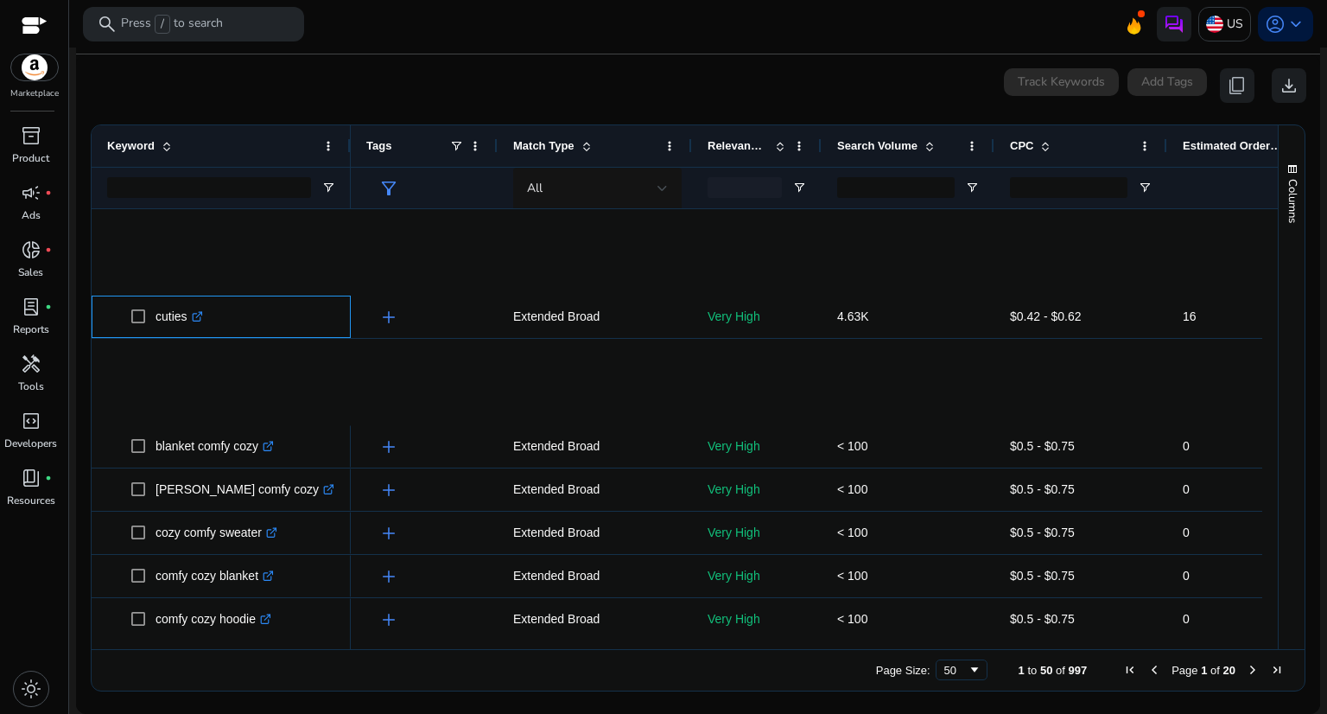
scroll to position [1210, 0]
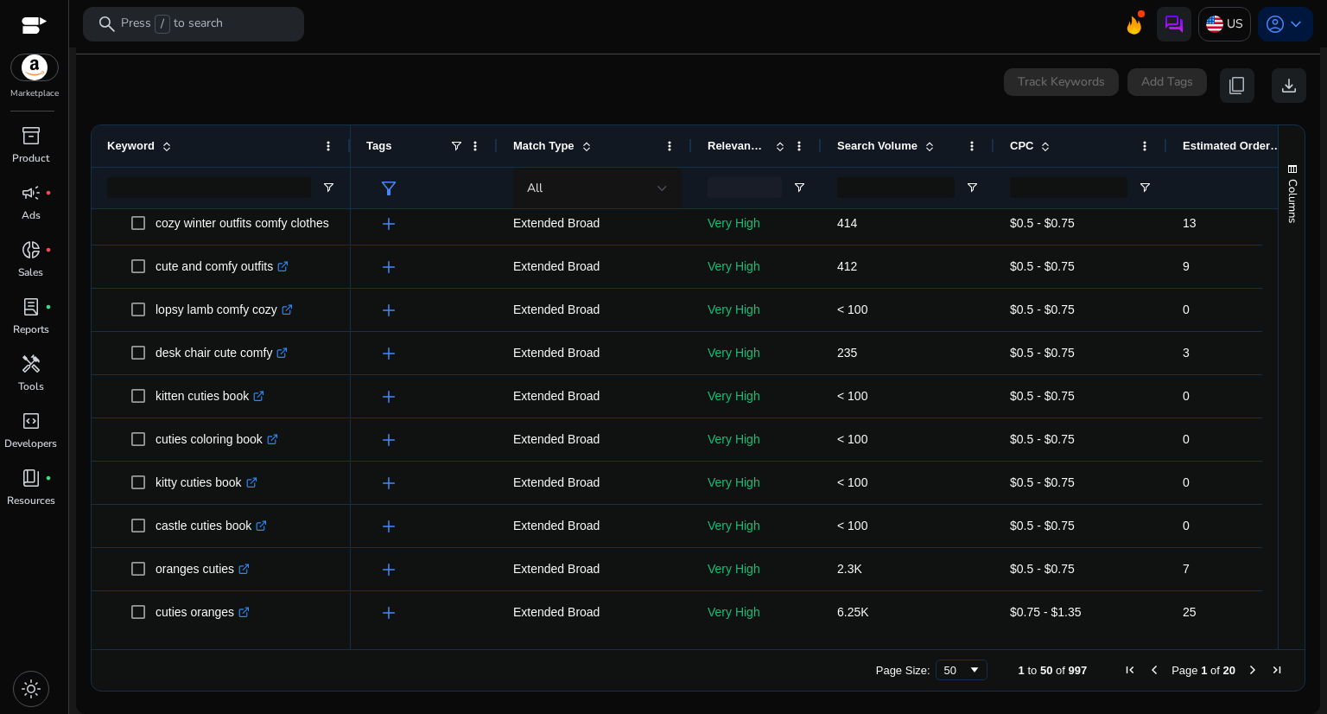
click at [1246, 668] on span "Next Page" at bounding box center [1253, 670] width 14 height 14
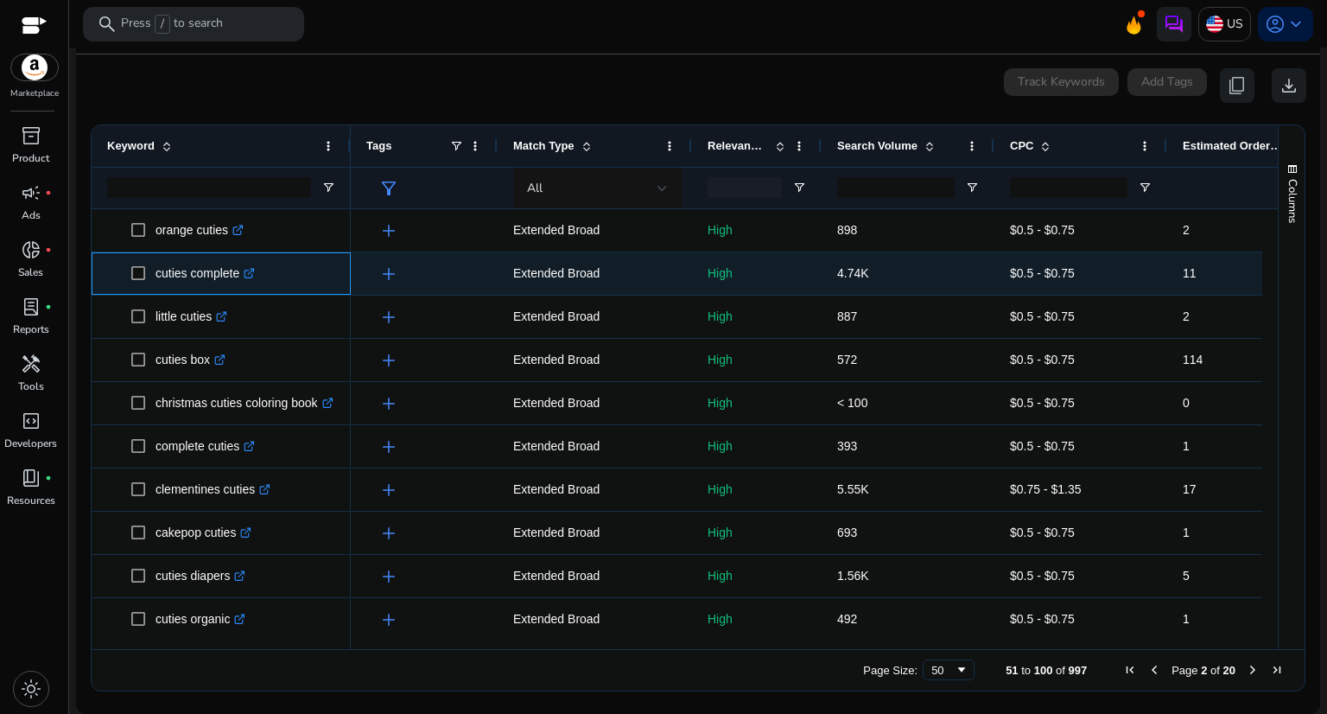
click at [254, 270] on icon at bounding box center [251, 271] width 6 height 6
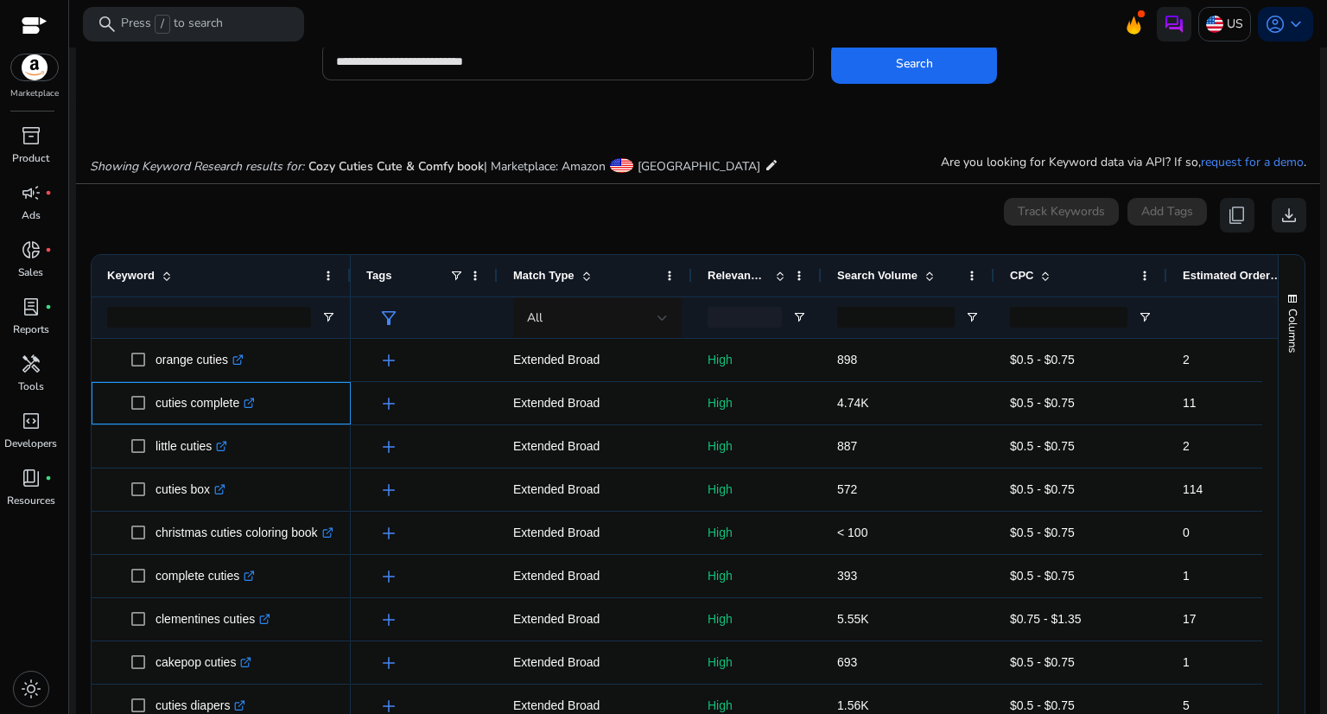
scroll to position [0, 0]
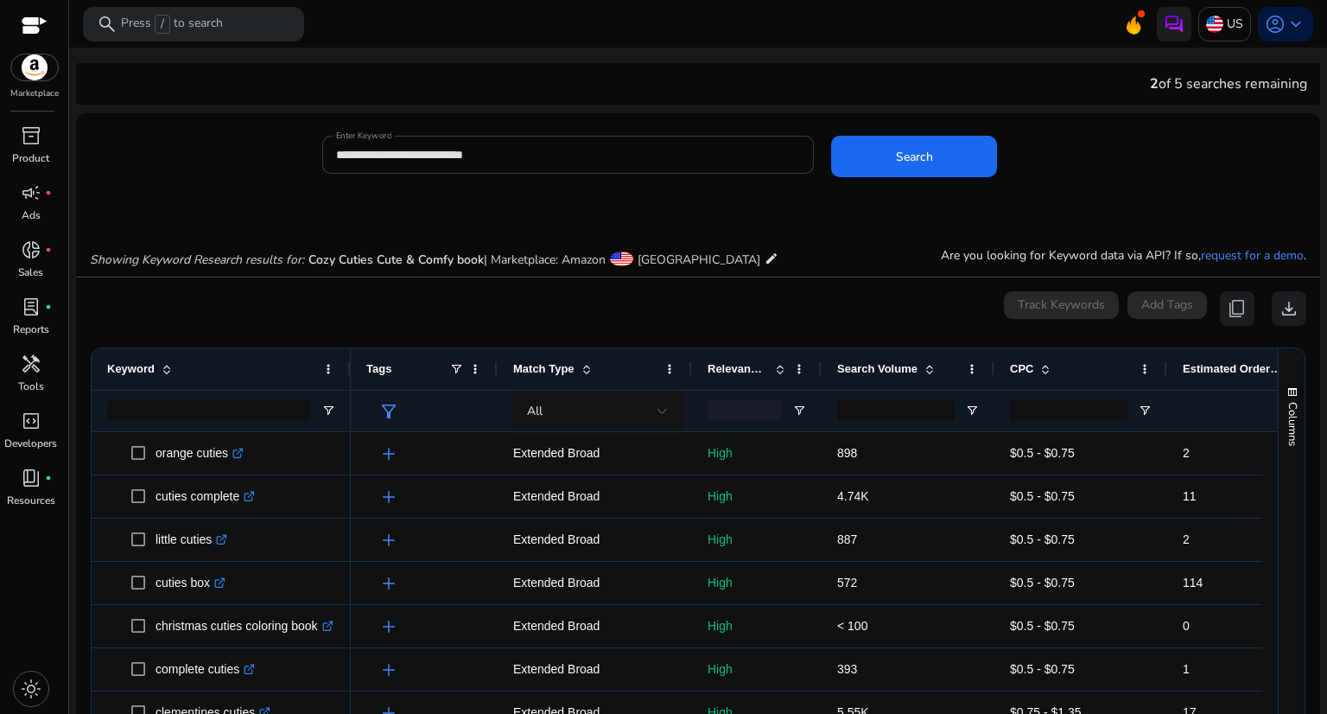
click at [544, 160] on input "**********" at bounding box center [568, 154] width 465 height 19
